Goal: Check status: Check status

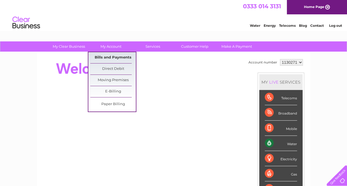
click at [110, 54] on link "Bills and Payments" at bounding box center [113, 57] width 46 height 11
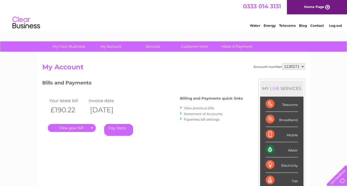
click at [75, 128] on link "." at bounding box center [72, 128] width 48 height 8
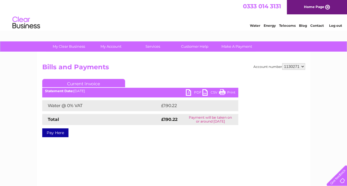
click at [191, 90] on link "PDF" at bounding box center [194, 93] width 17 height 8
